Goal: Task Accomplishment & Management: Complete application form

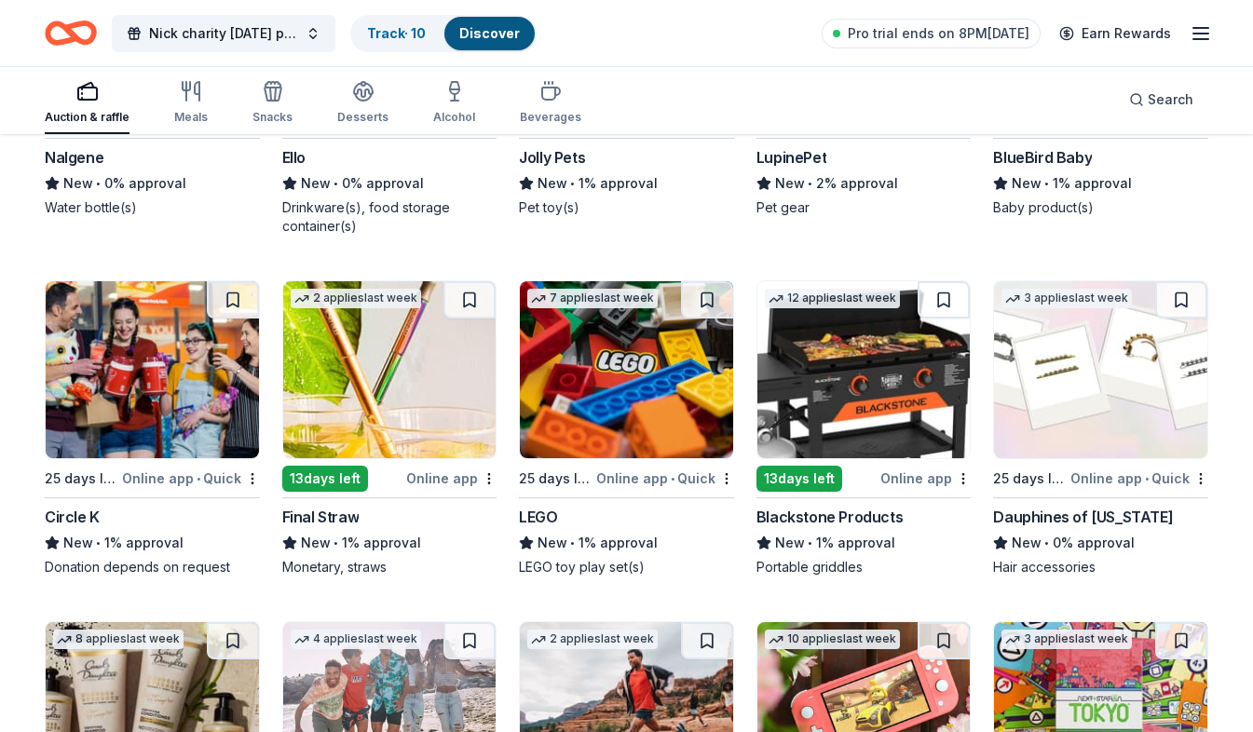
scroll to position [12535, 0]
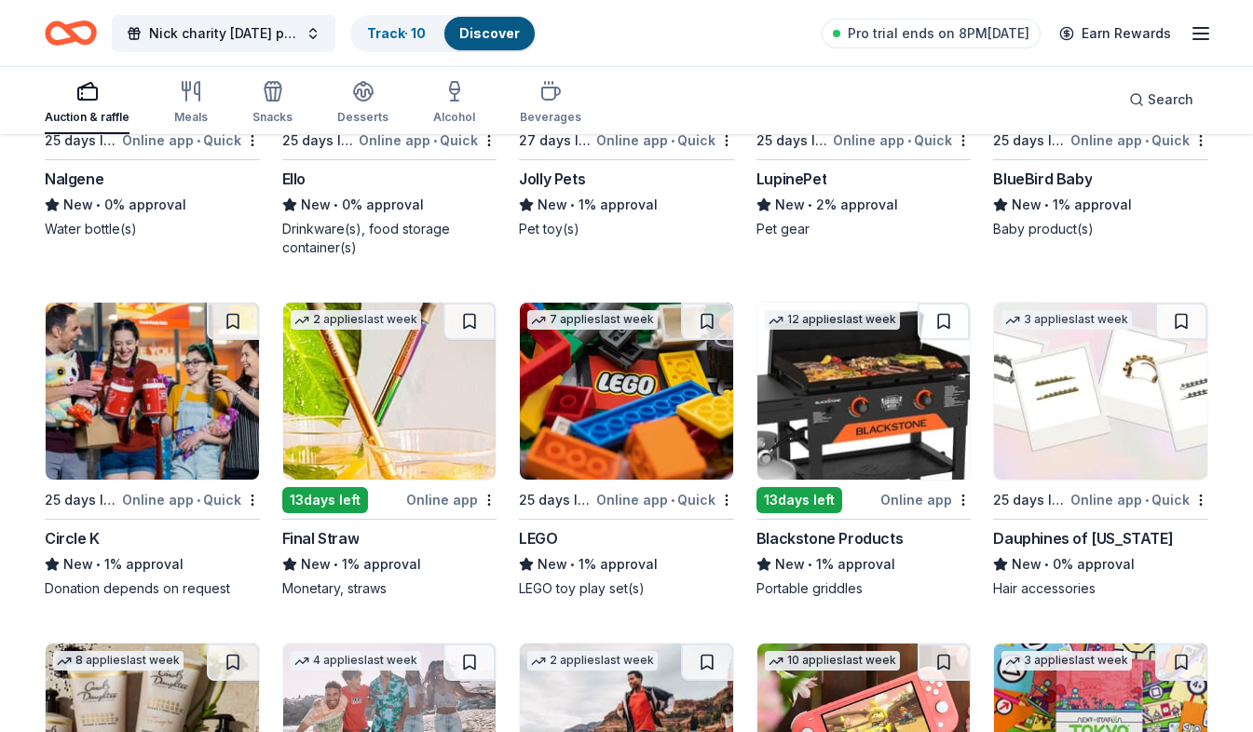
click at [786, 501] on div "13 days left" at bounding box center [800, 500] width 86 height 26
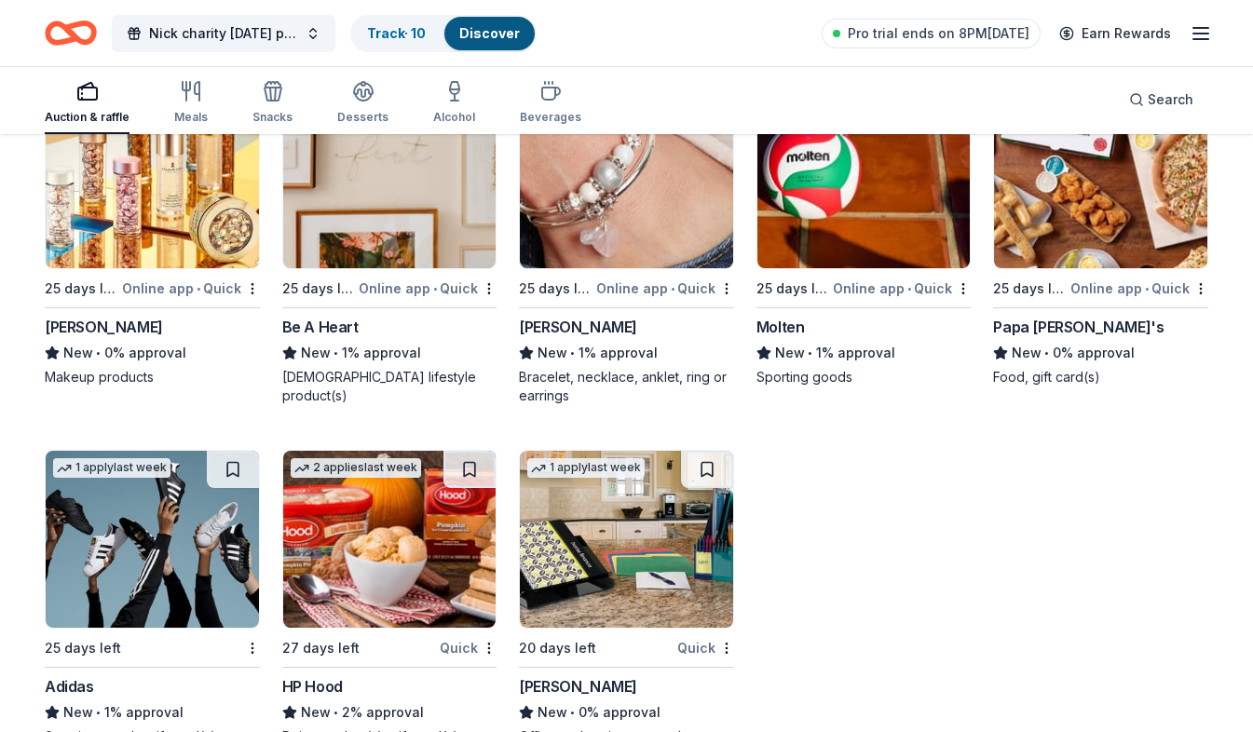
scroll to position [13840, 0]
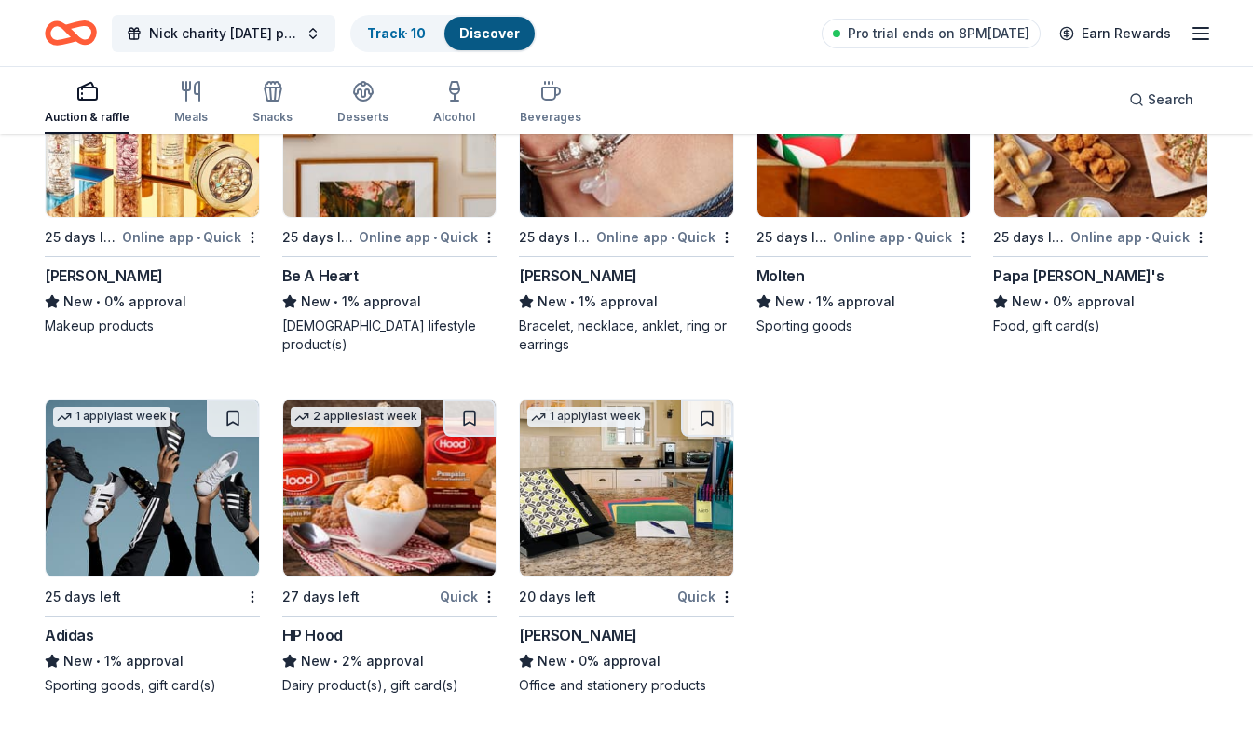
click at [654, 233] on div "Online app • Quick" at bounding box center [665, 236] width 138 height 23
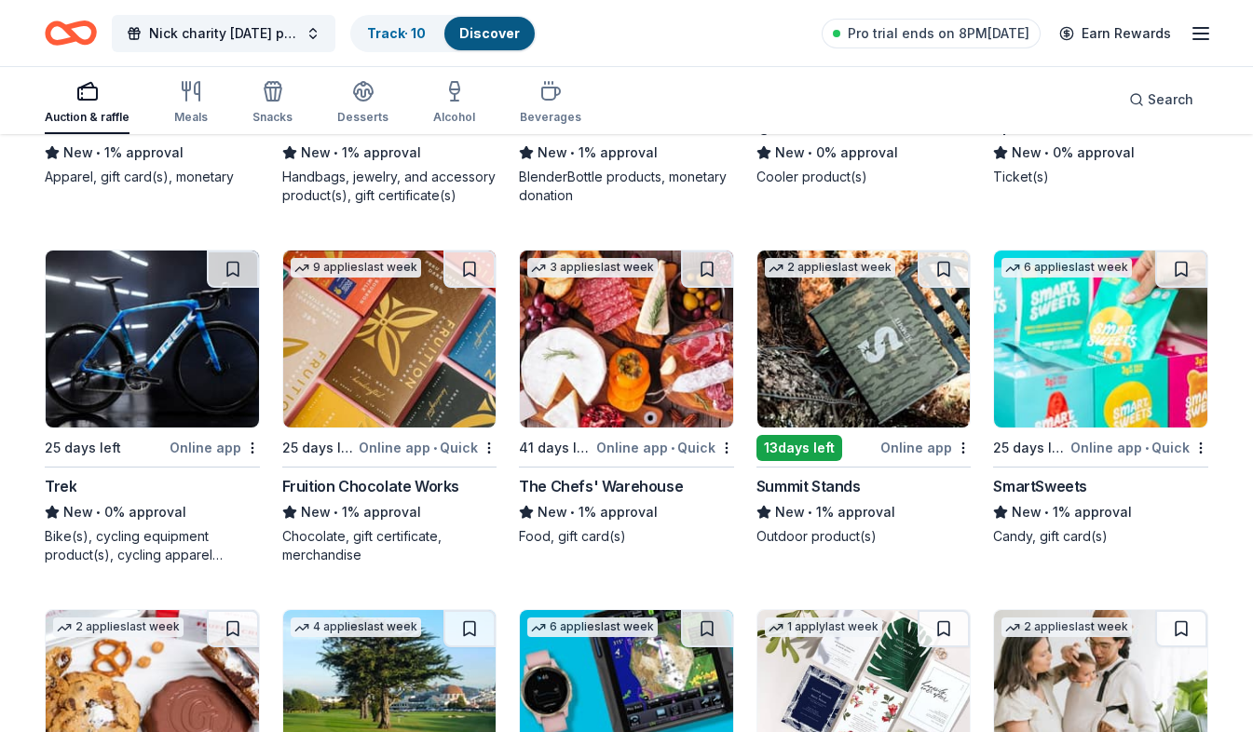
scroll to position [11417, 0]
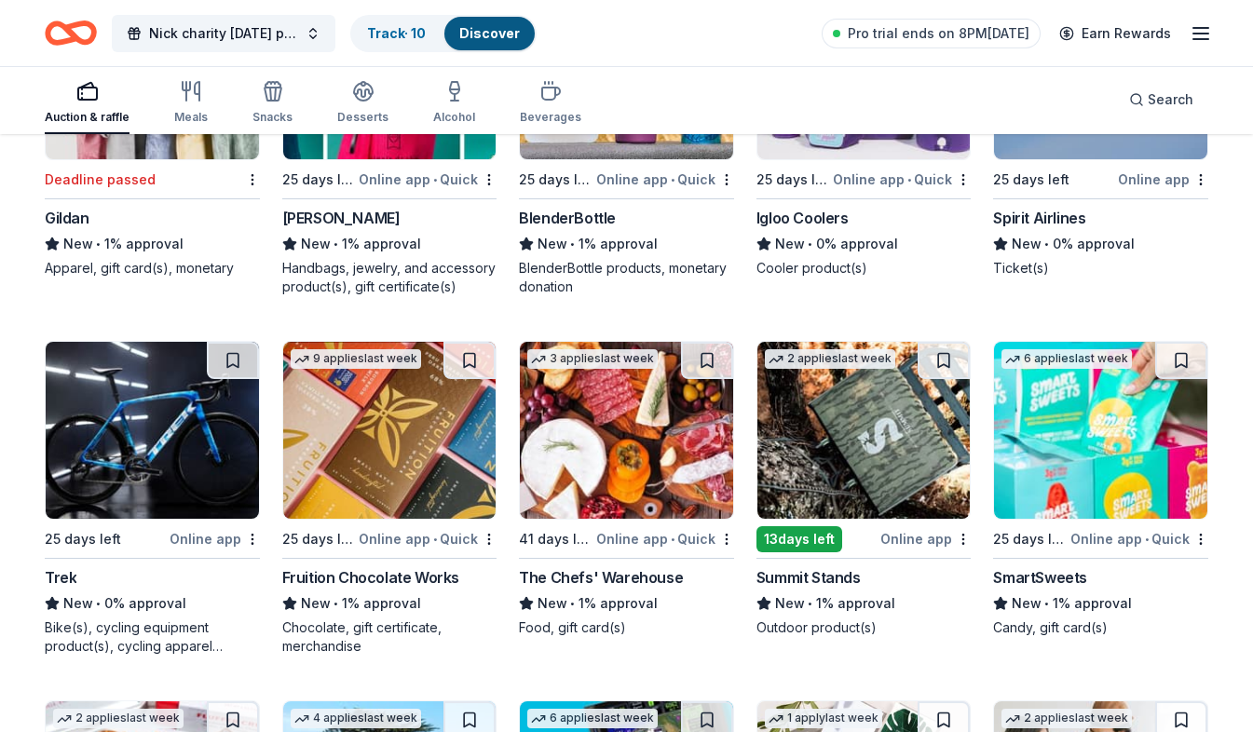
click at [184, 584] on div "Trek" at bounding box center [152, 577] width 215 height 22
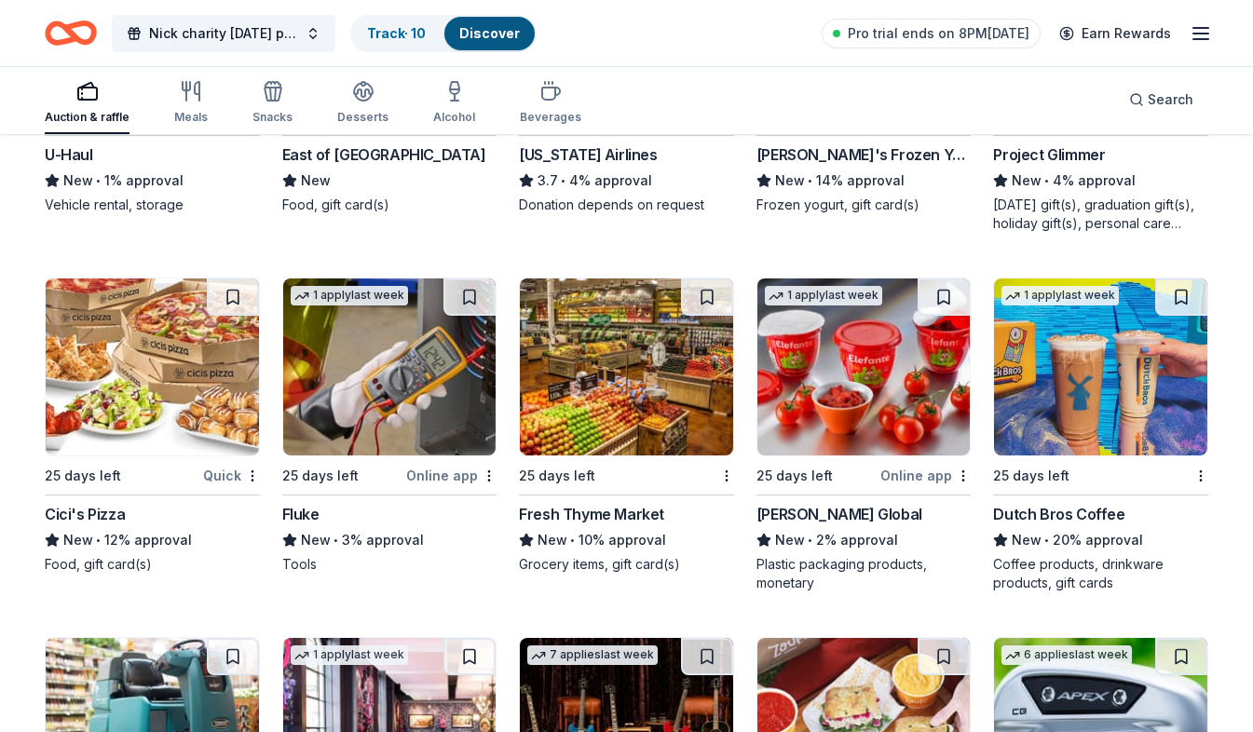
scroll to position [7225, 0]
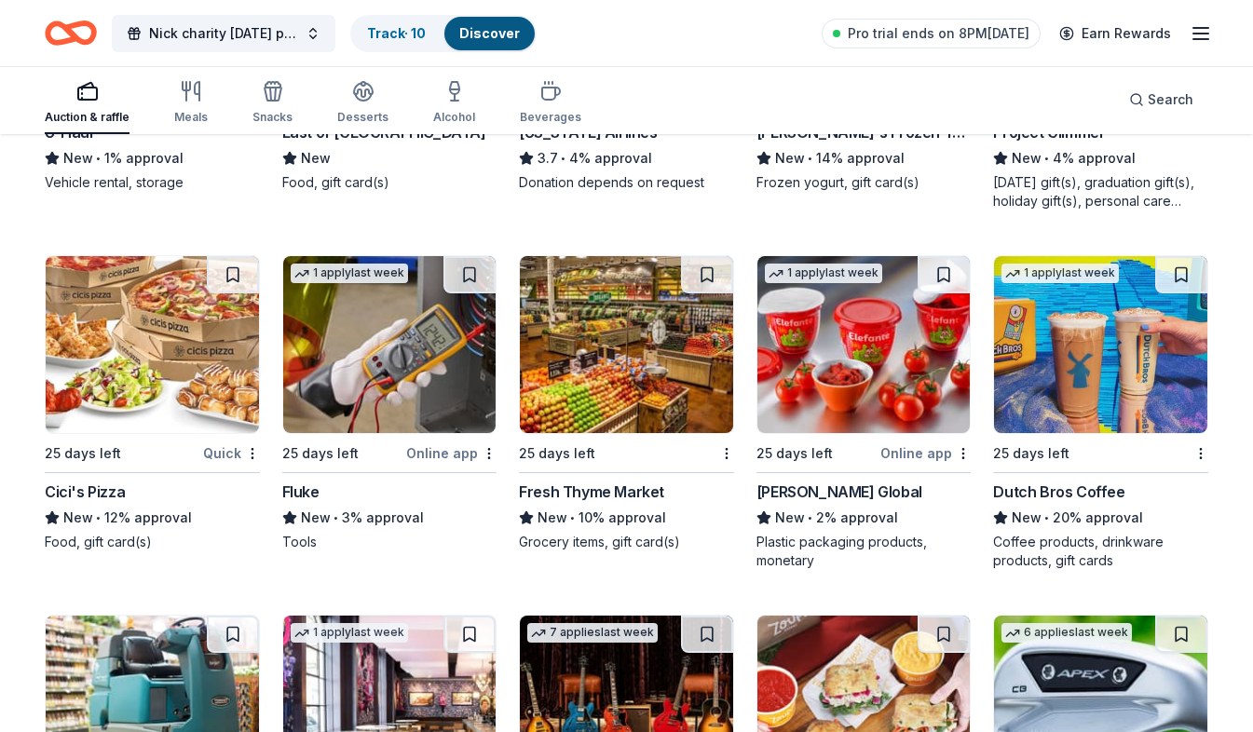
click at [1041, 482] on div "Dutch Bros Coffee" at bounding box center [1058, 492] width 131 height 22
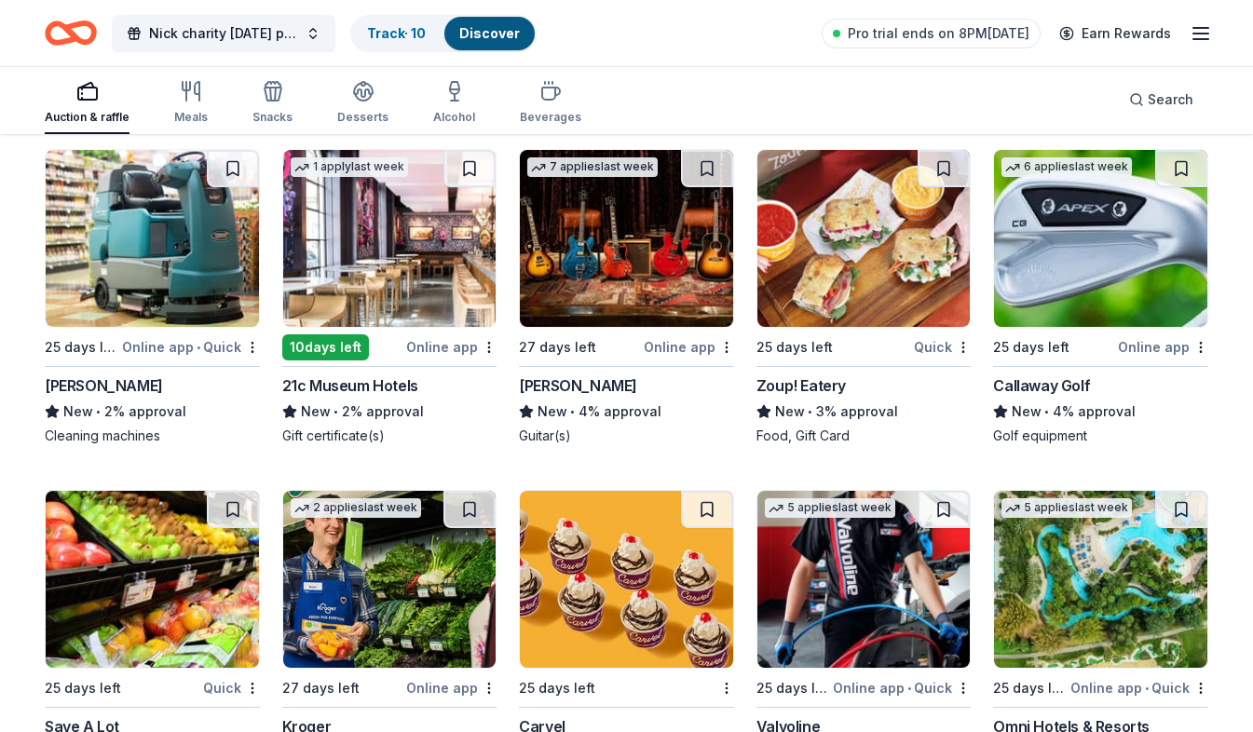
scroll to position [7784, 0]
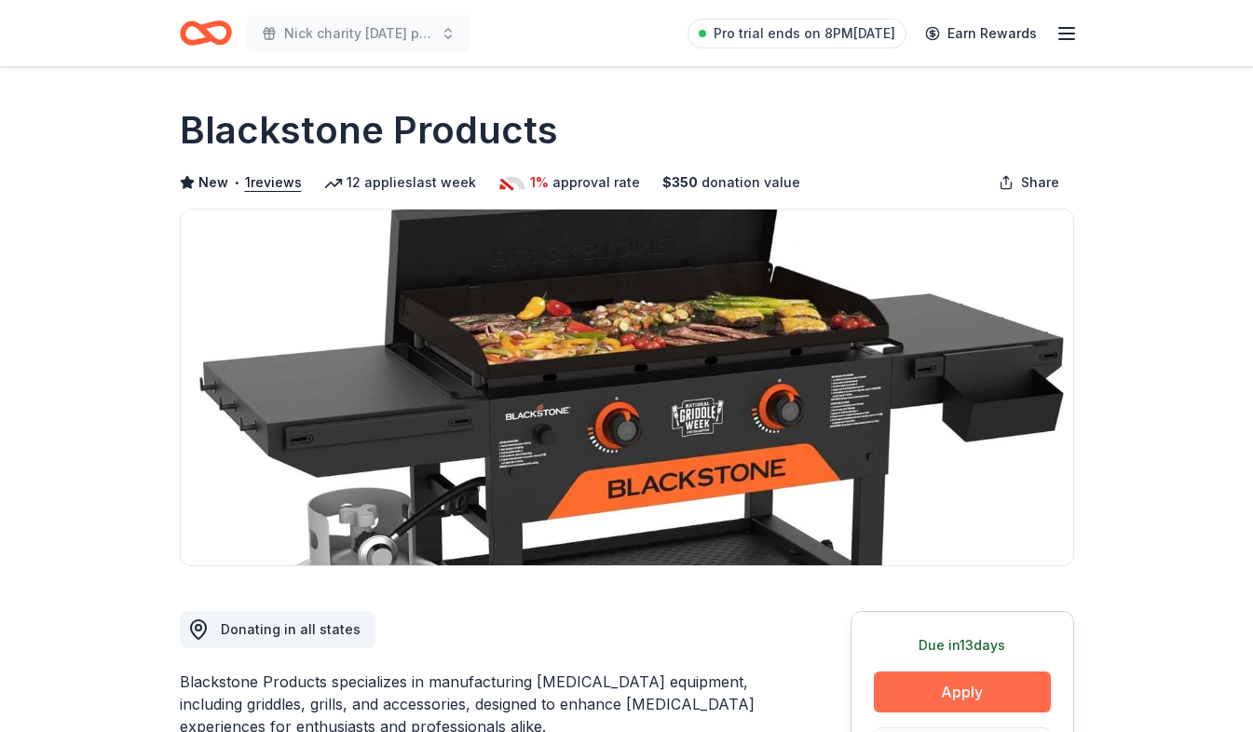
click at [983, 691] on button "Apply" at bounding box center [962, 692] width 177 height 41
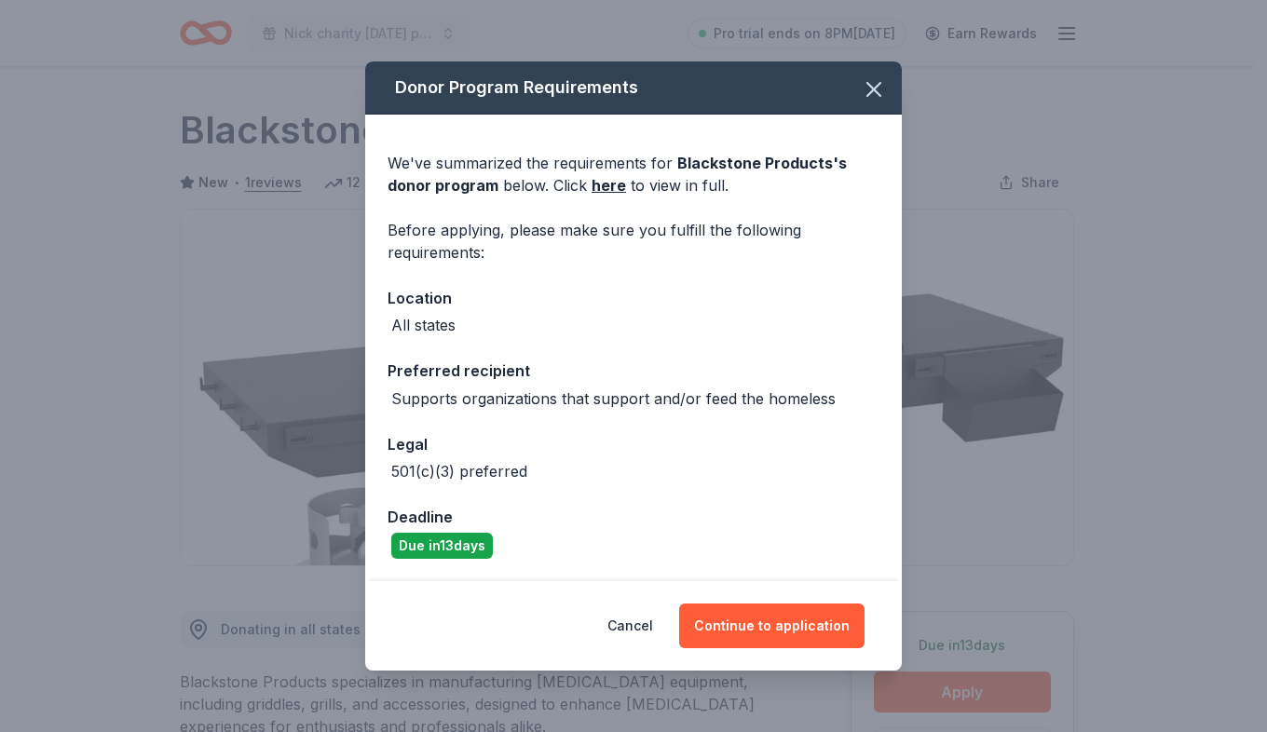
drag, startPoint x: 901, startPoint y: 653, endPoint x: 893, endPoint y: 648, distance: 9.6
click at [900, 653] on div "Cancel Continue to application" at bounding box center [633, 625] width 537 height 89
click at [847, 626] on button "Continue to application" at bounding box center [771, 626] width 185 height 45
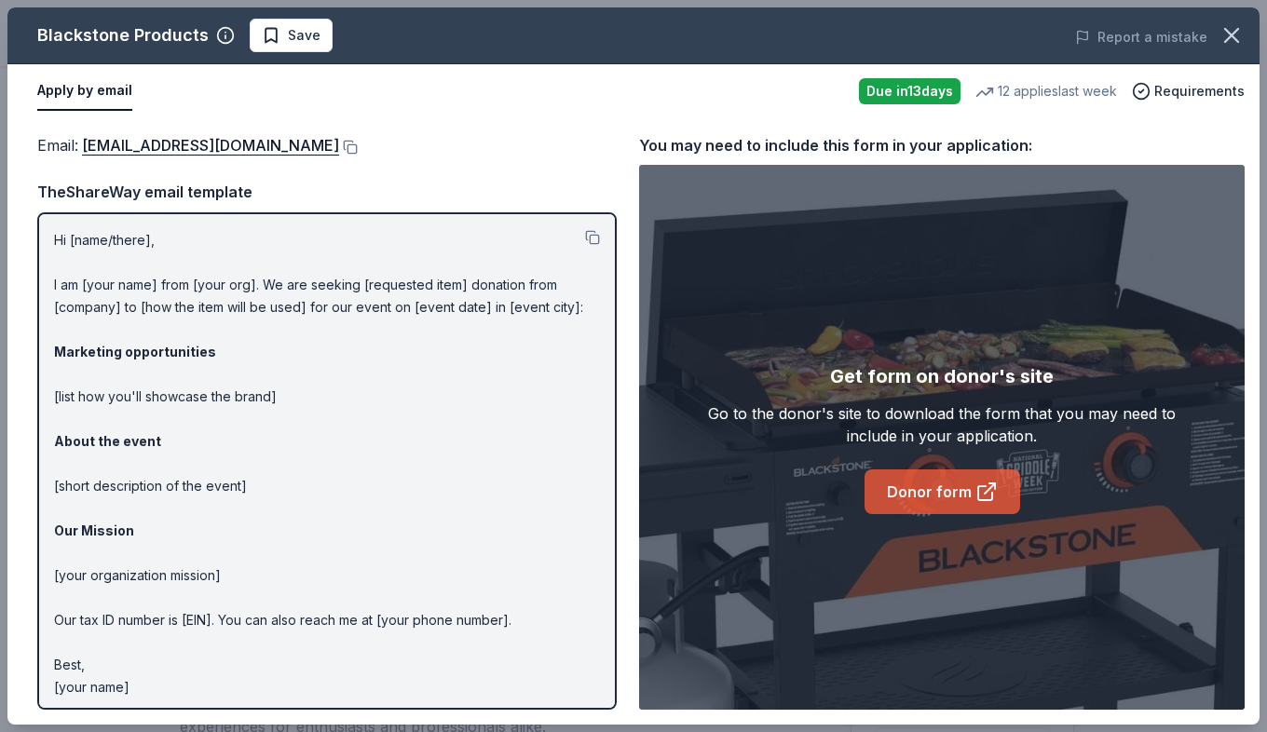
drag, startPoint x: 989, startPoint y: 449, endPoint x: 935, endPoint y: 491, distance: 69.1
click at [951, 481] on div "Get form on donor's site Go to the donor's site to download the form that you m…" at bounding box center [942, 438] width 484 height 153
click at [934, 491] on link "Donor form" at bounding box center [943, 492] width 156 height 45
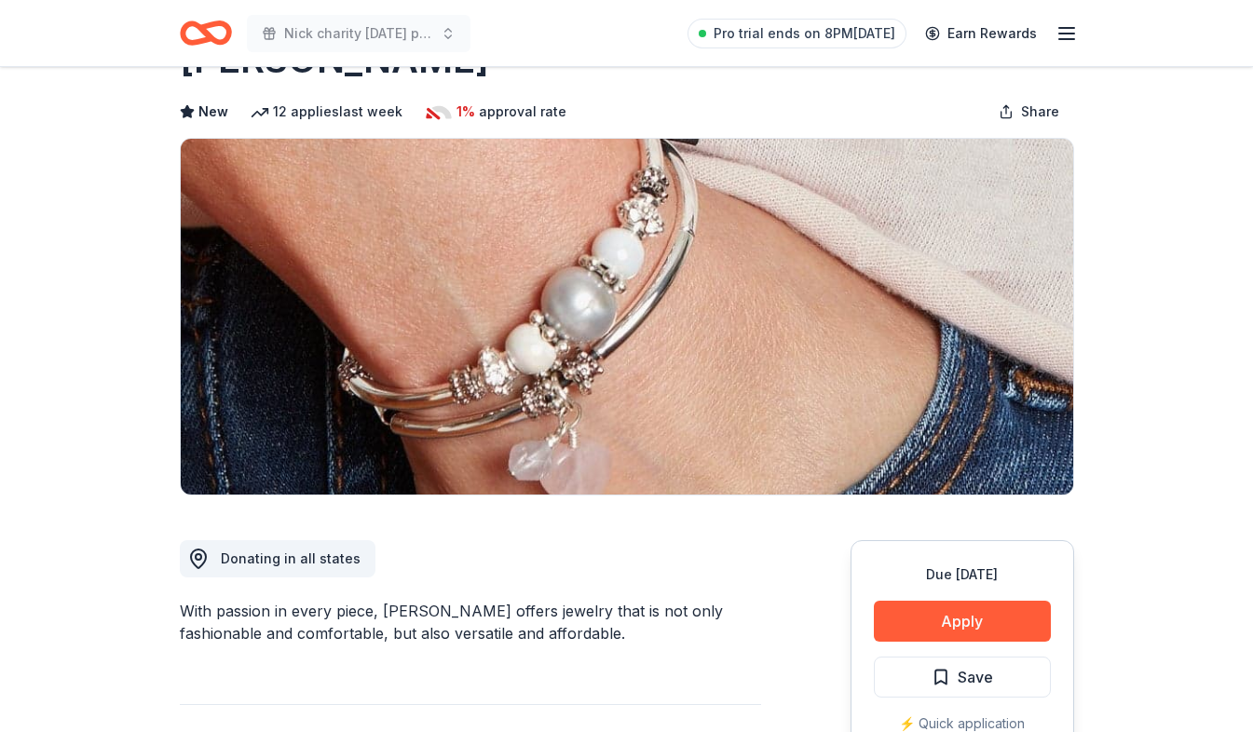
scroll to position [186, 0]
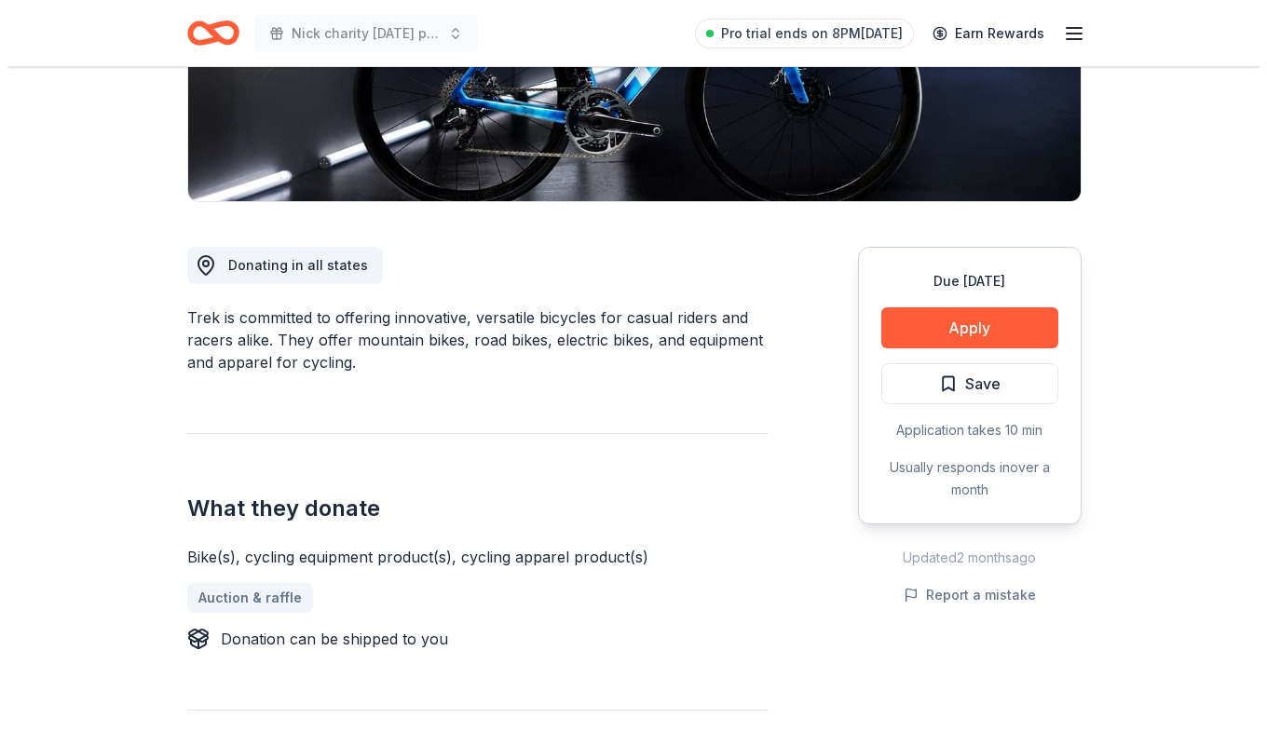
scroll to position [466, 0]
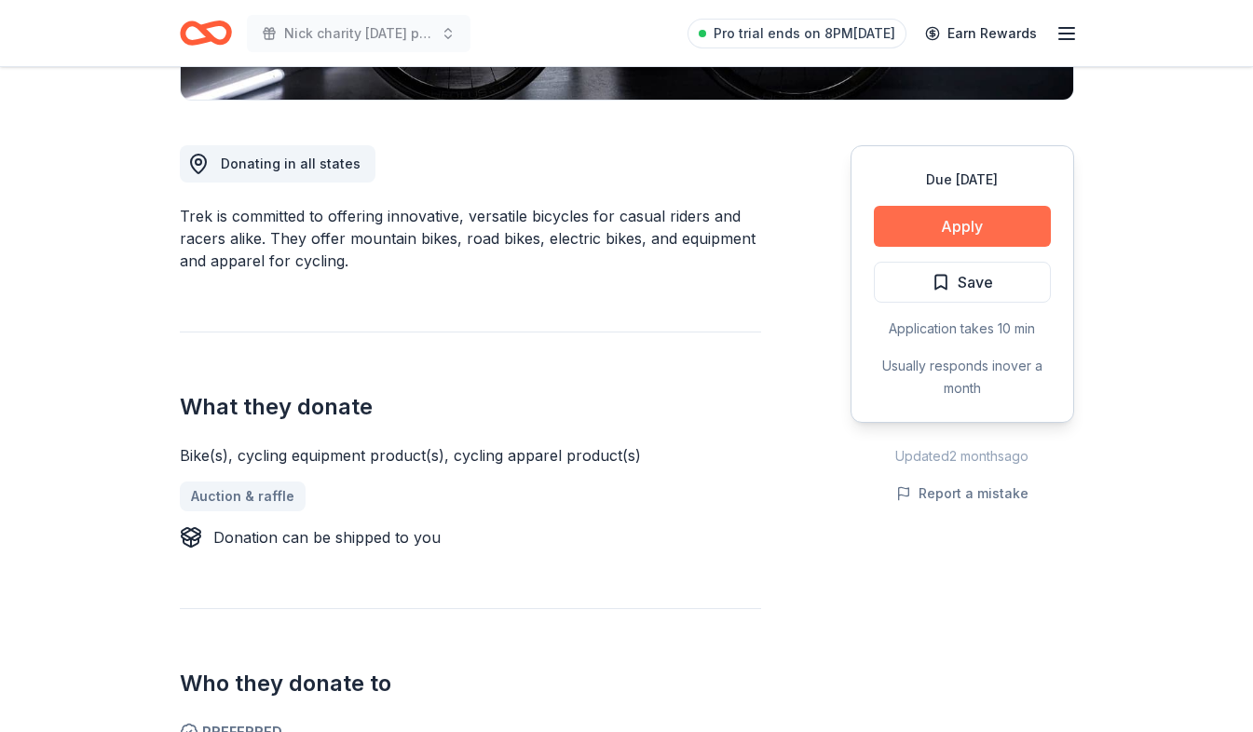
click at [1041, 217] on button "Apply" at bounding box center [962, 226] width 177 height 41
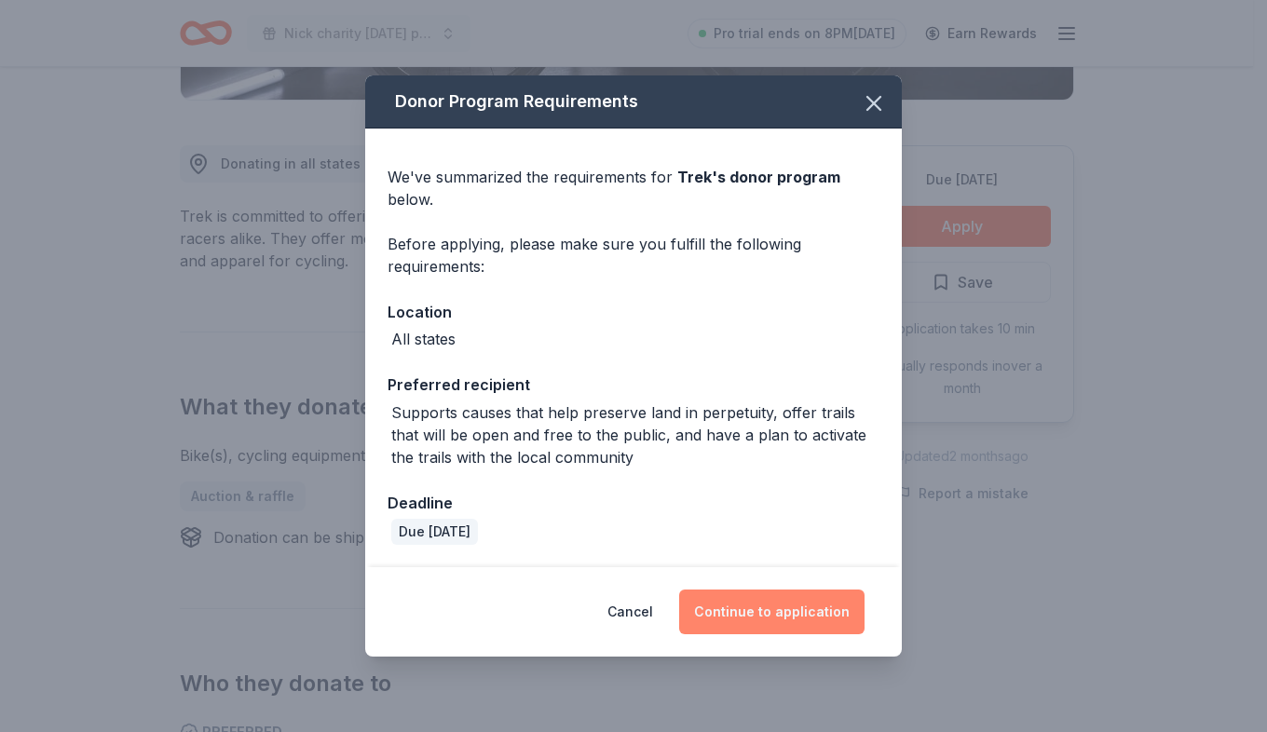
click at [839, 594] on button "Continue to application" at bounding box center [771, 612] width 185 height 45
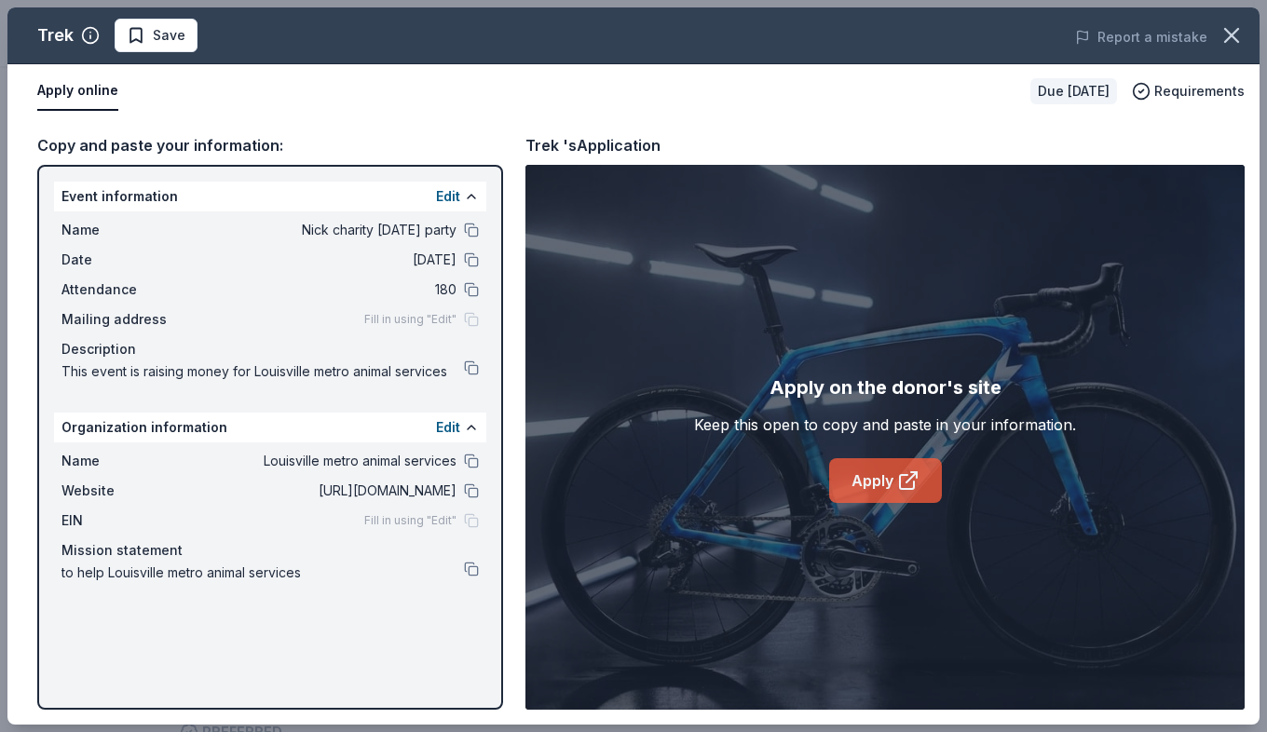
click at [883, 476] on link "Apply" at bounding box center [885, 480] width 113 height 45
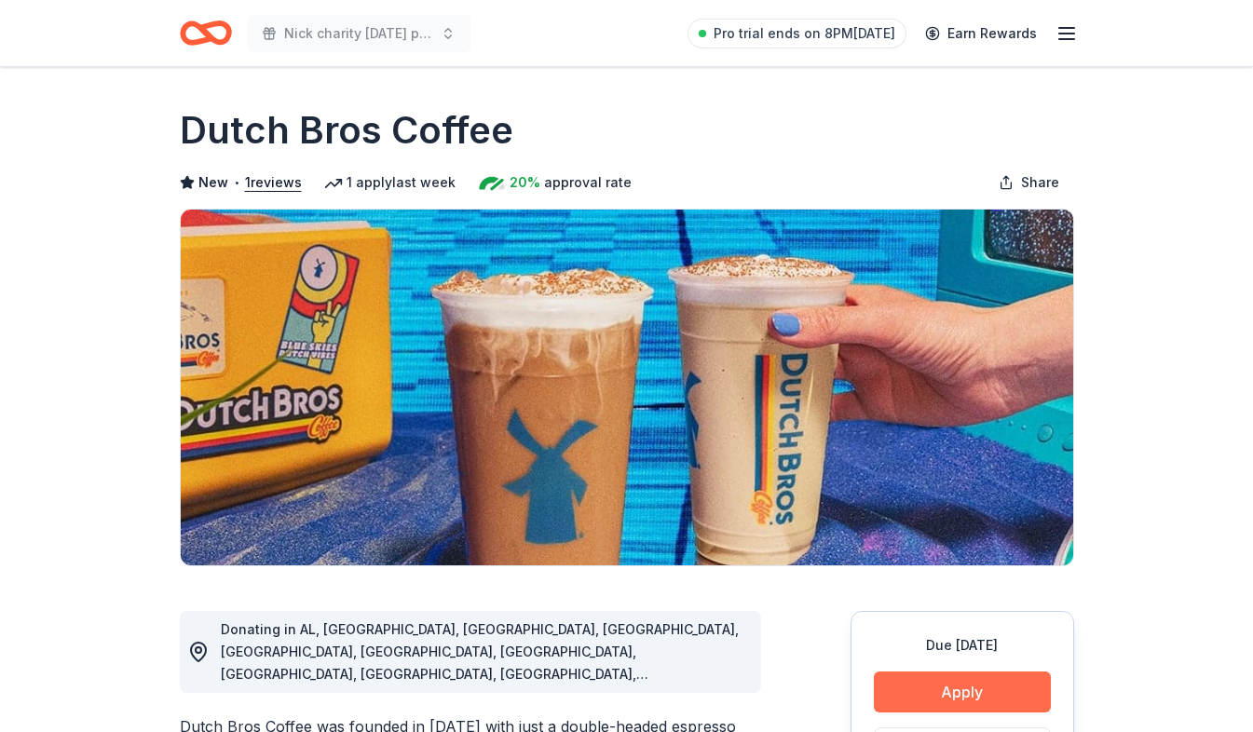
click at [1014, 683] on button "Apply" at bounding box center [962, 692] width 177 height 41
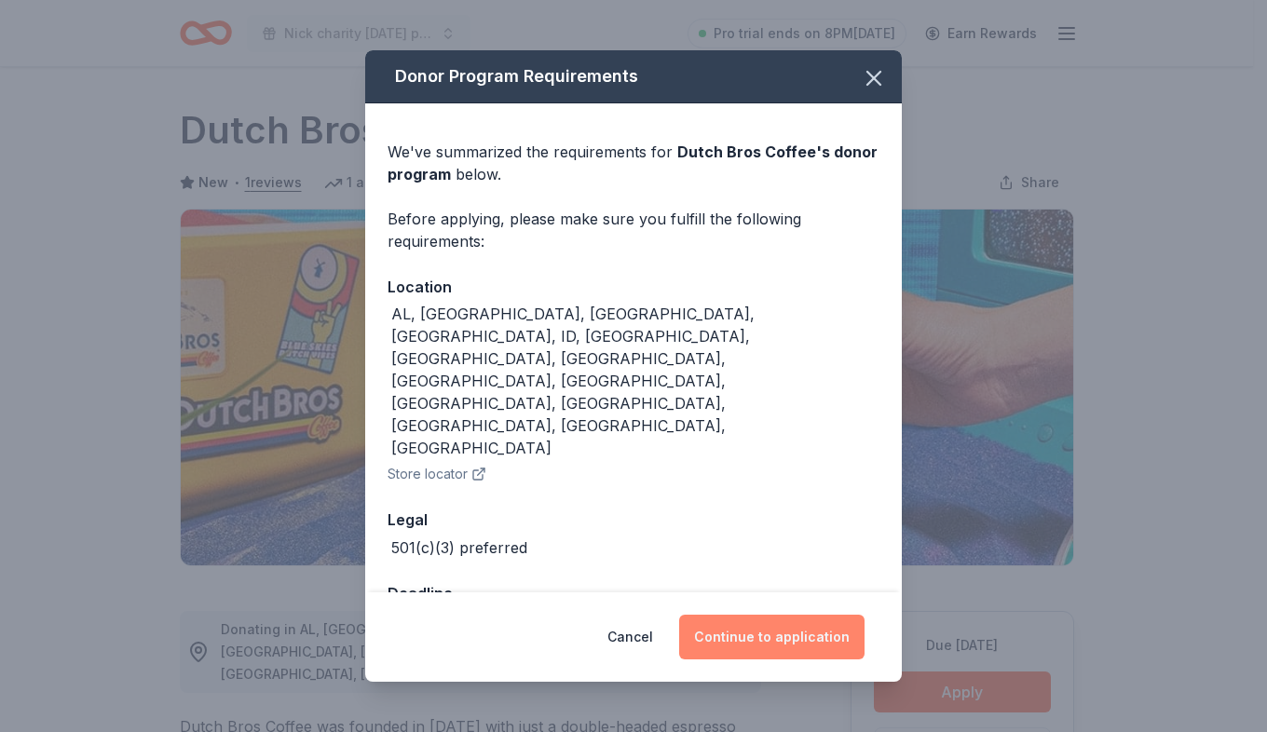
click at [853, 615] on button "Continue to application" at bounding box center [771, 637] width 185 height 45
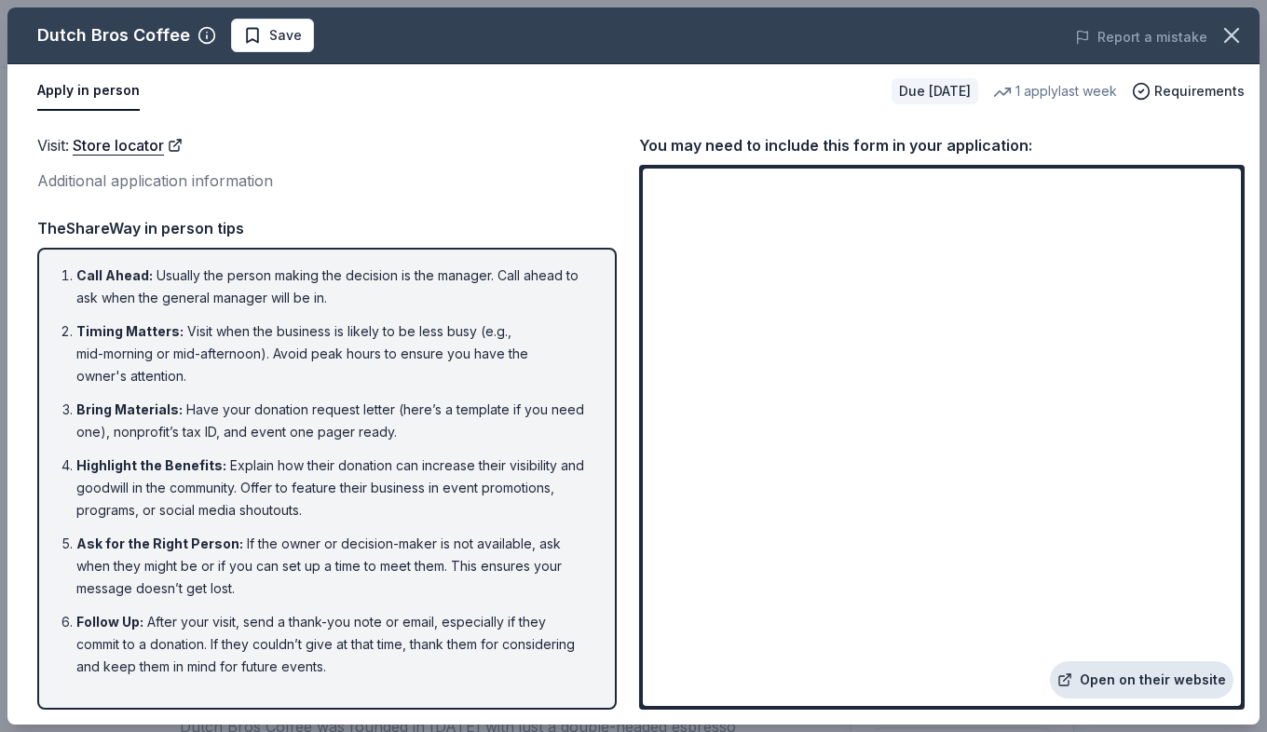
click at [1122, 666] on link "Open on their website" at bounding box center [1142, 680] width 184 height 37
